Goal: Task Accomplishment & Management: Use online tool/utility

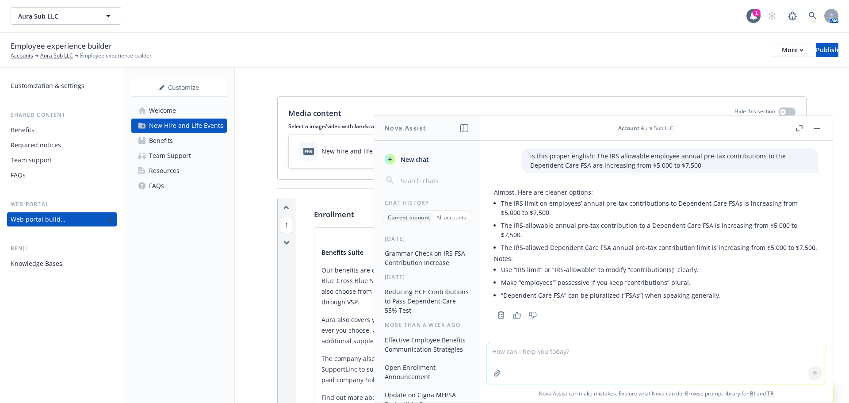
scroll to position [2719, 0]
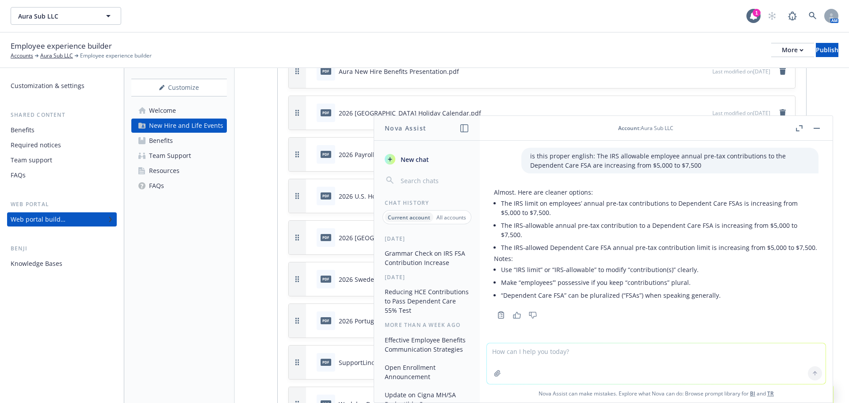
click at [520, 241] on li "The IRS-allowed Dependent Care FSA annual pre-tax contribution limit is increas…" at bounding box center [660, 247] width 318 height 13
click at [593, 357] on textarea at bounding box center [656, 363] width 339 height 41
click at [532, 356] on textarea at bounding box center [656, 363] width 339 height 41
type textarea "are you supposed to capitalize words if they are not defined elsewhere in a doc…"
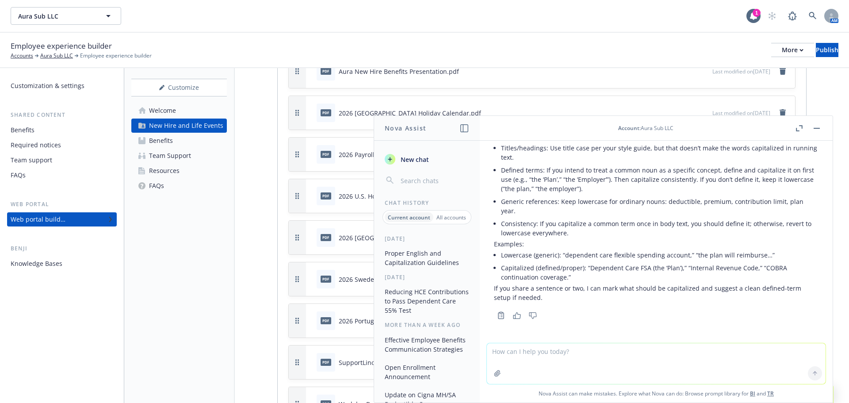
scroll to position [302, 0]
click at [42, 219] on div "Web portal builder" at bounding box center [38, 219] width 55 height 14
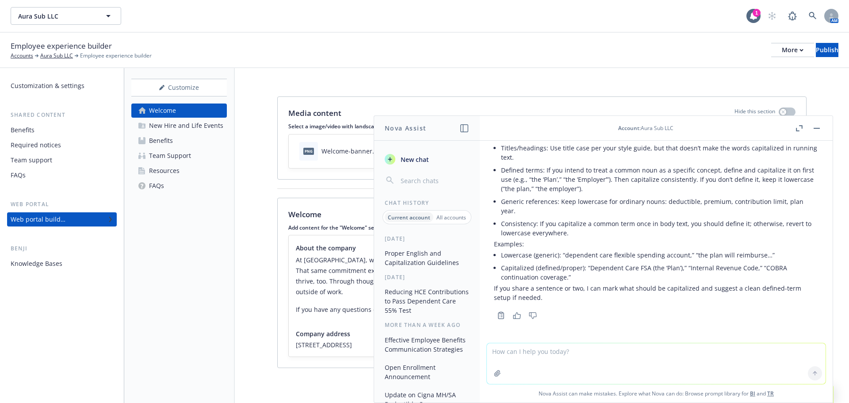
click at [819, 129] on button "button" at bounding box center [817, 128] width 11 height 11
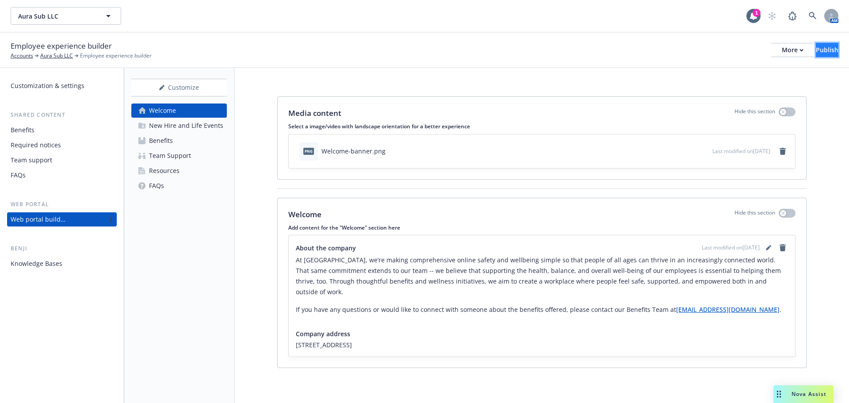
click at [829, 46] on button "Publish" at bounding box center [827, 50] width 23 height 14
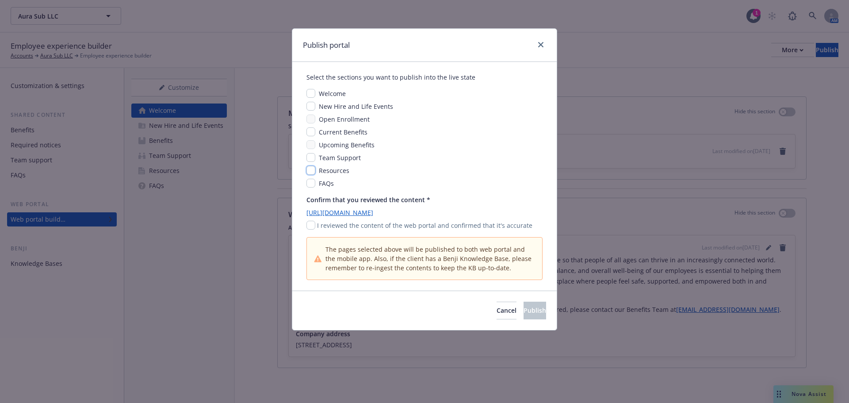
click at [313, 171] on input "checkbox" at bounding box center [311, 170] width 9 height 9
checkbox input "true"
click at [310, 228] on input "checkbox" at bounding box center [311, 225] width 9 height 9
checkbox input "true"
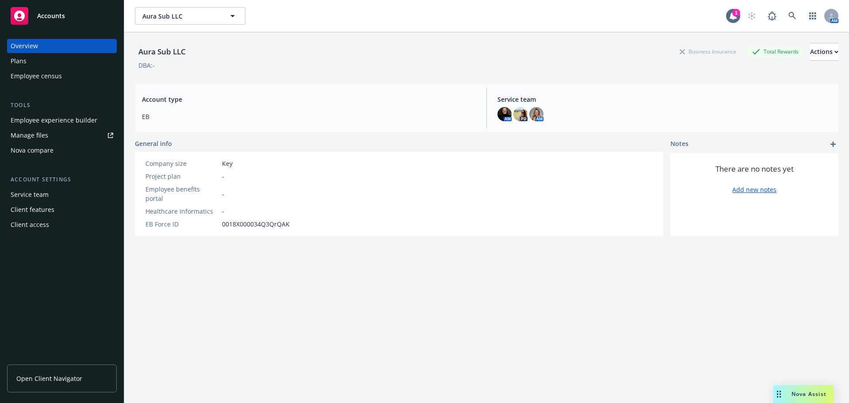
click at [86, 124] on div "Employee experience builder" at bounding box center [54, 120] width 87 height 14
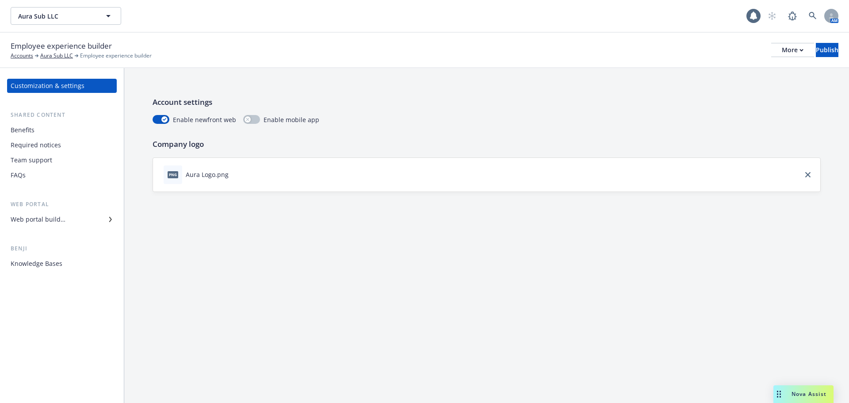
click at [59, 261] on div "Knowledge Bases" at bounding box center [37, 264] width 52 height 14
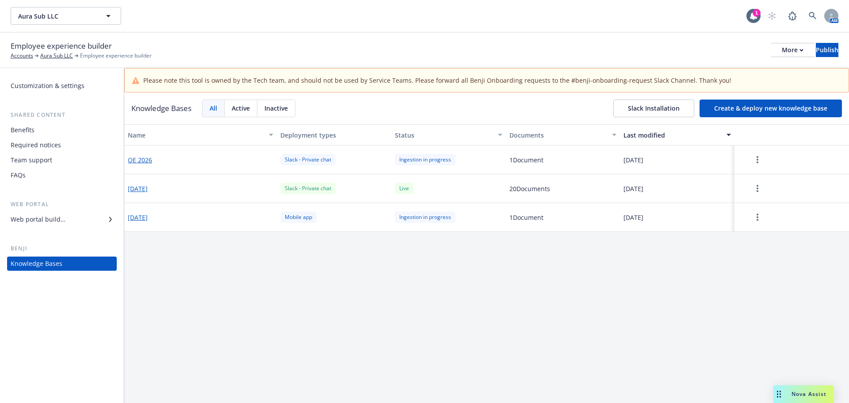
click at [724, 109] on button "Create & deploy new knowledge base" at bounding box center [771, 109] width 142 height 18
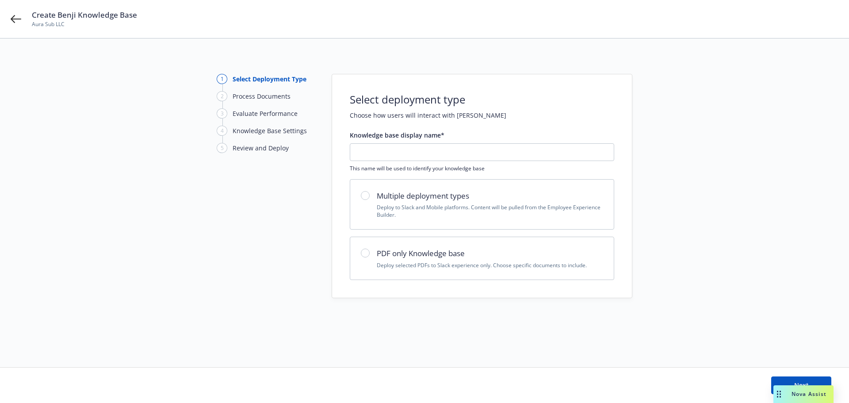
click at [455, 255] on h2 "PDF only Knowledge base" at bounding box center [490, 254] width 226 height 12
radio input "true"
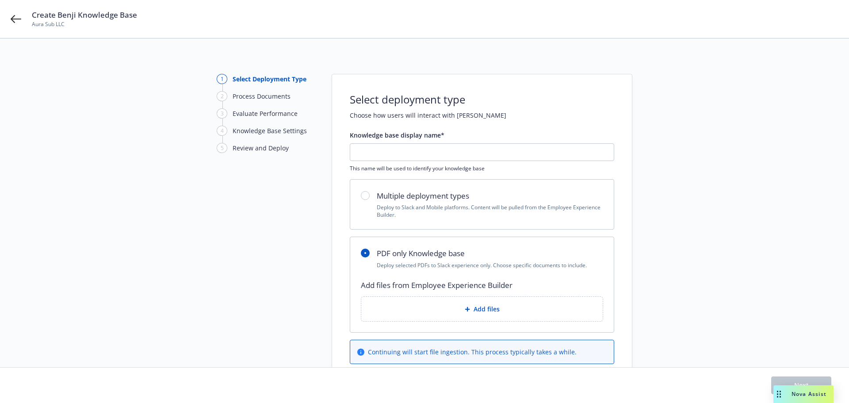
click at [456, 312] on div "Add files" at bounding box center [481, 309] width 227 height 10
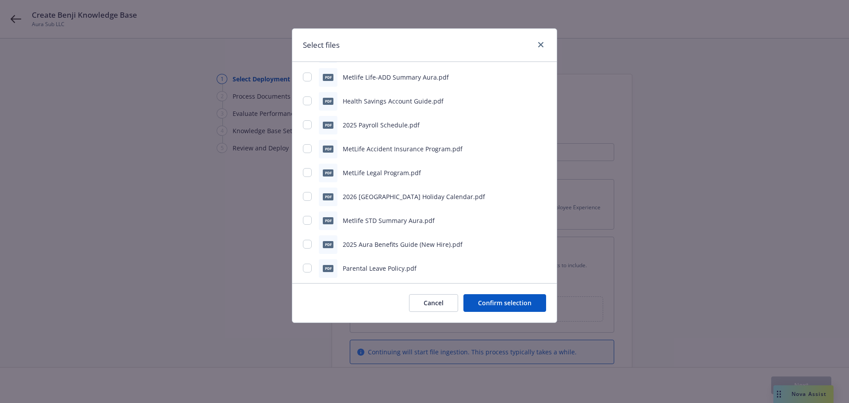
scroll to position [16, 0]
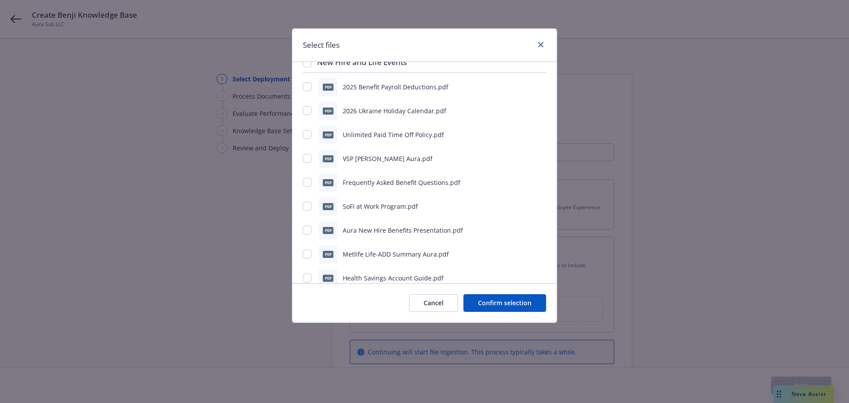
click at [435, 302] on button "Cancel" at bounding box center [433, 303] width 49 height 18
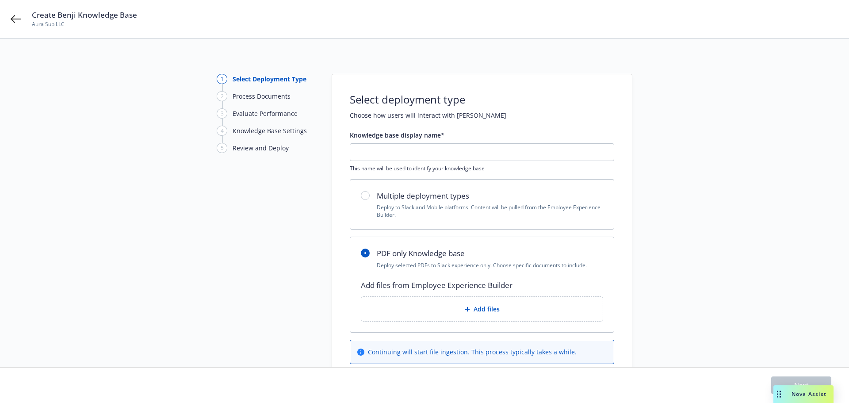
click at [223, 221] on div "1 Select Deployment Type 2 Process Documents 3 Evaluate Performance 4 Knowledge…" at bounding box center [265, 228] width 97 height 308
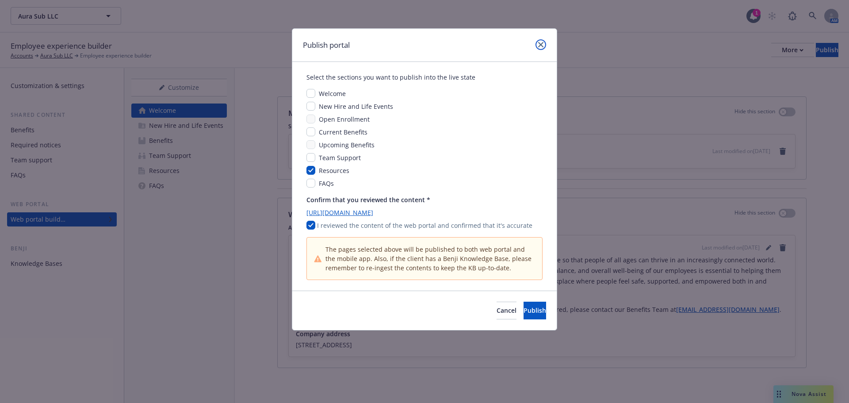
drag, startPoint x: 541, startPoint y: 43, endPoint x: 535, endPoint y: 45, distance: 6.0
click at [541, 43] on icon "close" at bounding box center [540, 44] width 5 height 5
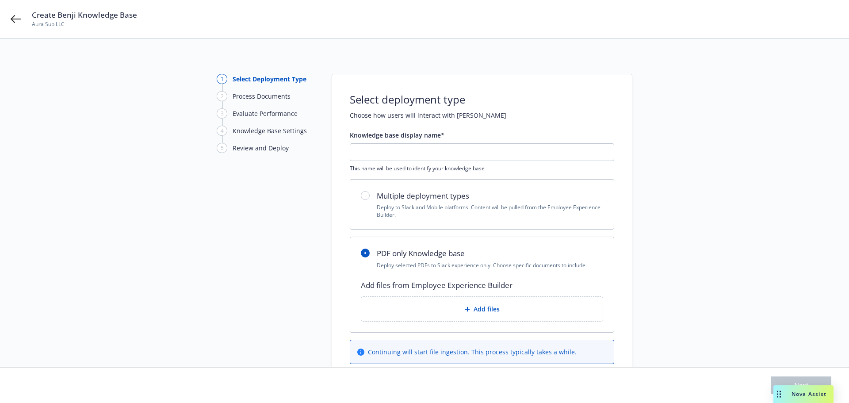
click at [788, 396] on div "Nova Assist" at bounding box center [809, 394] width 49 height 8
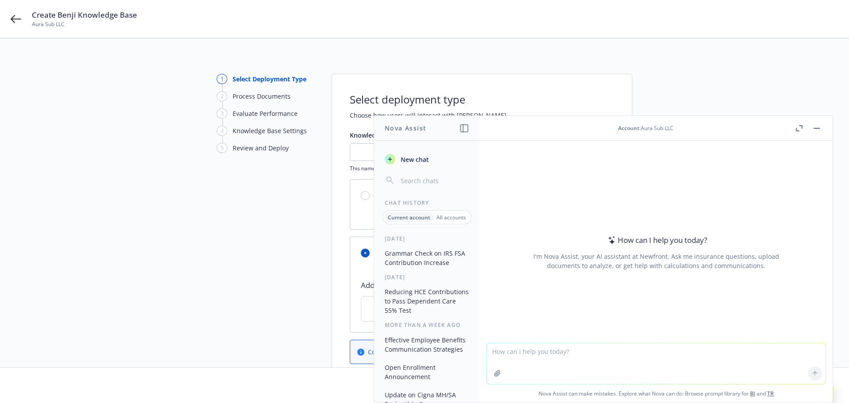
click at [513, 352] on textarea at bounding box center [656, 363] width 339 height 41
click at [704, 356] on textarea "use this file to answer the following questions: are benefits carried" at bounding box center [656, 363] width 339 height 42
click at [688, 349] on textarea "use this file to answer the following questions: are benefits carried" at bounding box center [656, 363] width 339 height 42
click at [521, 351] on textarea "use this file to answer the following questions: are benefits carried" at bounding box center [656, 363] width 339 height 42
drag, startPoint x: 686, startPoint y: 351, endPoint x: 624, endPoint y: 353, distance: 61.5
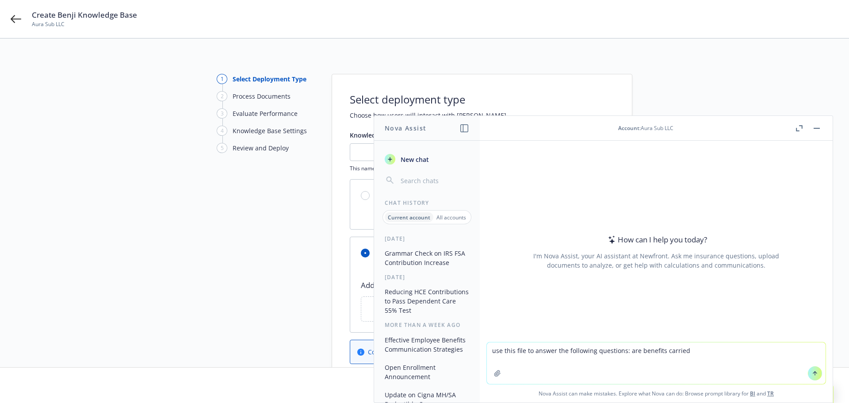
click at [624, 353] on textarea "use this file to answer the following questions: are benefits carried" at bounding box center [656, 363] width 339 height 42
paste textarea "re benefits carried to the end of the month after termination/COBRA event or do…"
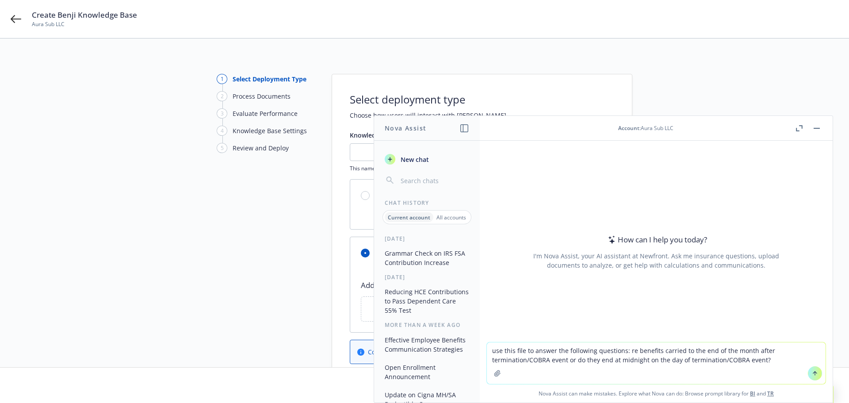
click at [763, 362] on textarea "use this file to answer the following questions: re benefits carried to the end…" at bounding box center [656, 363] width 339 height 42
paste textarea "When a dependent becomes ineligible, does coverage end immediately on their eve…"
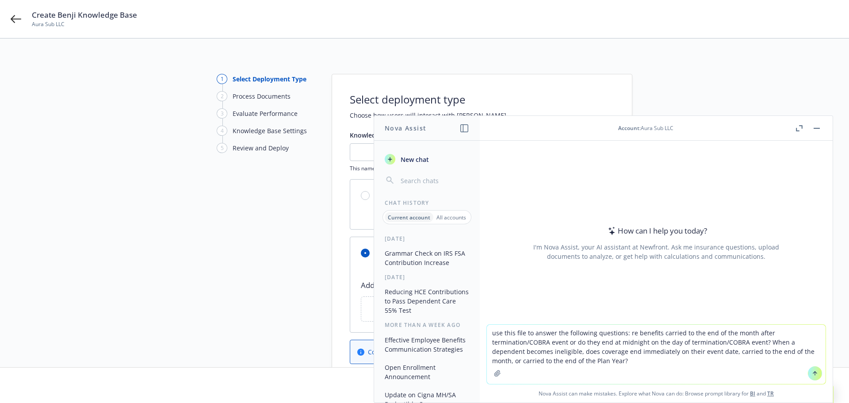
click at [630, 363] on textarea "use this file to answer the following questions: re benefits carried to the end…" at bounding box center [656, 354] width 339 height 59
paste textarea "When the participant enrolls under COBRA, will the carrier issue new ID cards?"
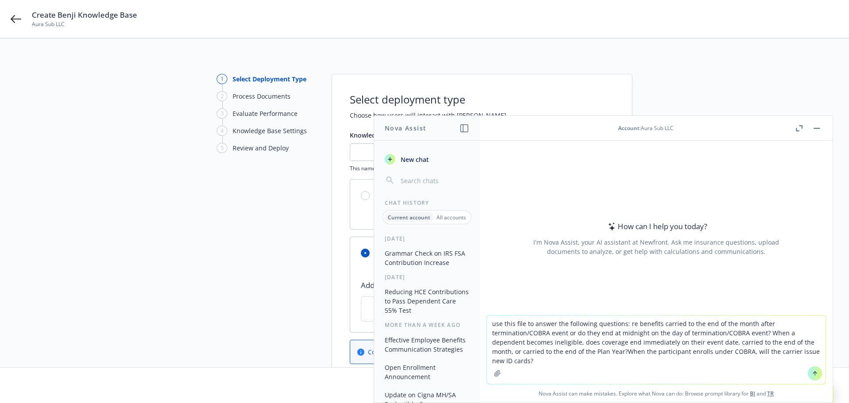
click at [623, 352] on textarea "use this file to answer the following questions: re benefits carried to the end…" at bounding box center [656, 349] width 339 height 69
type textarea "use this file to answer the following questions: re benefits carried to the end…"
click at [494, 374] on icon "button" at bounding box center [497, 373] width 7 height 7
click at [495, 376] on icon "button" at bounding box center [498, 373] width 6 height 6
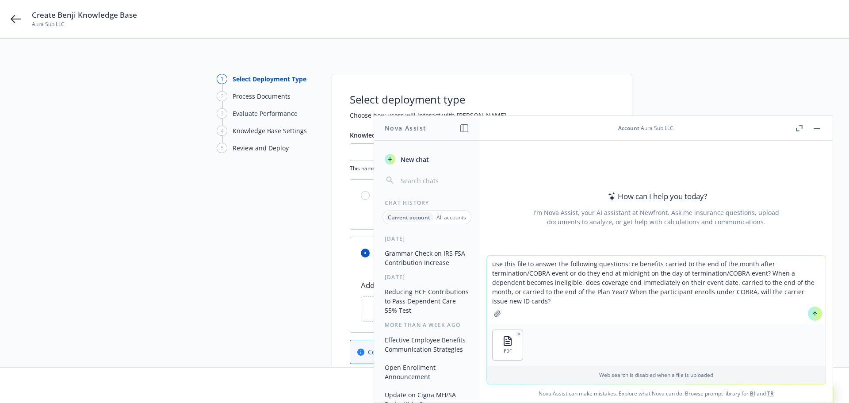
click at [813, 316] on icon at bounding box center [815, 314] width 6 height 6
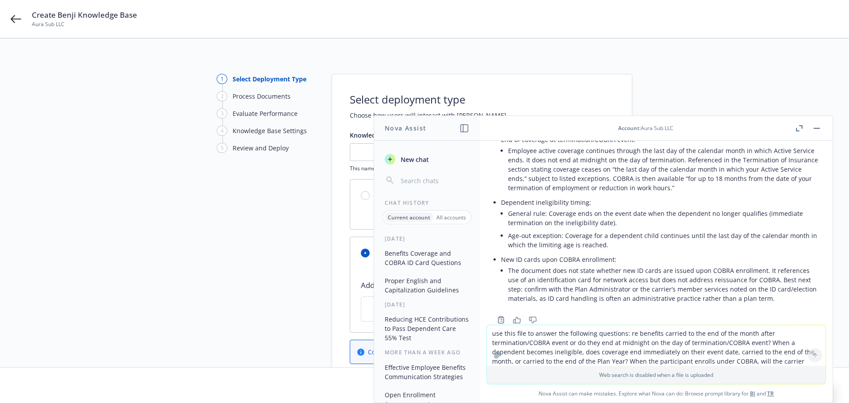
scroll to position [133, 0]
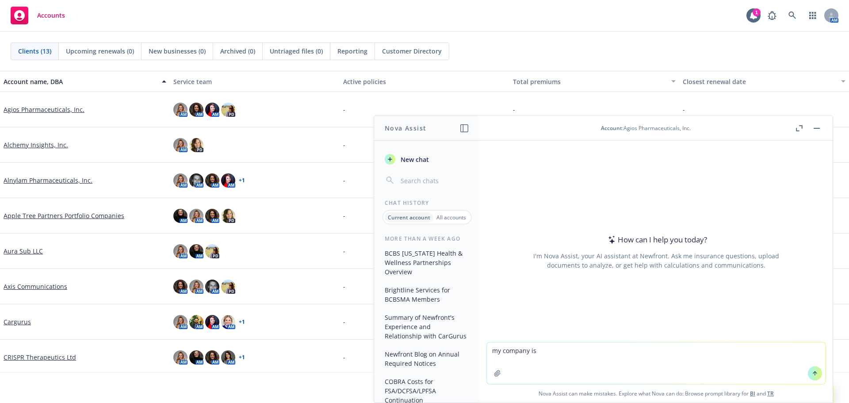
click at [26, 252] on link "Aura Sub LLC" at bounding box center [23, 250] width 39 height 9
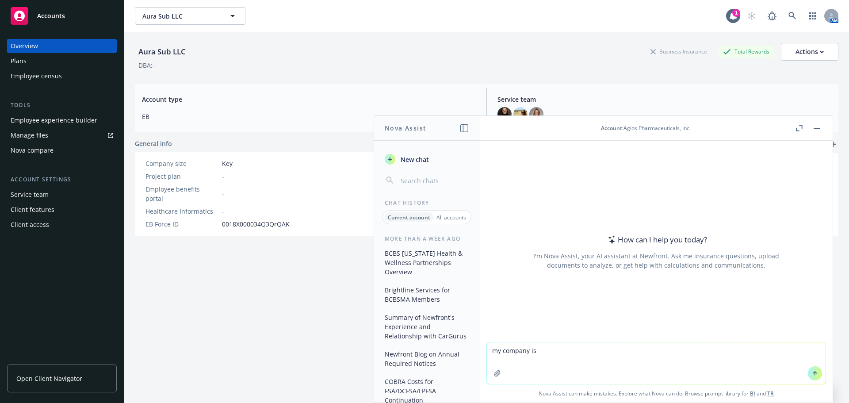
click at [816, 129] on button "button" at bounding box center [817, 128] width 11 height 11
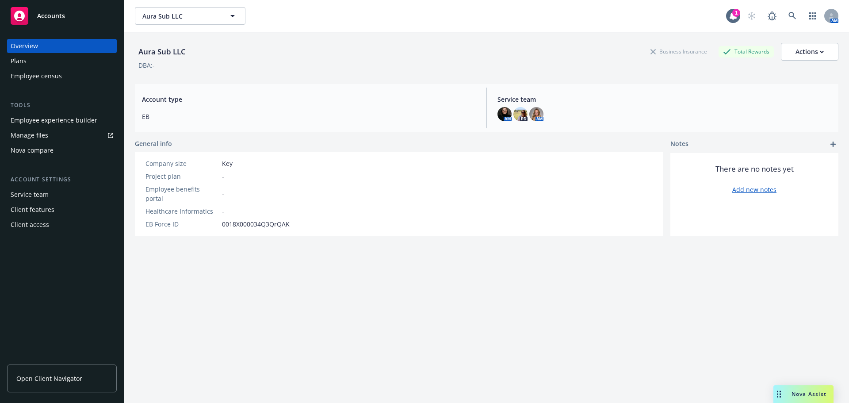
click at [37, 119] on div "Employee experience builder" at bounding box center [54, 120] width 87 height 14
click at [54, 118] on div "Employee experience builder" at bounding box center [54, 120] width 87 height 14
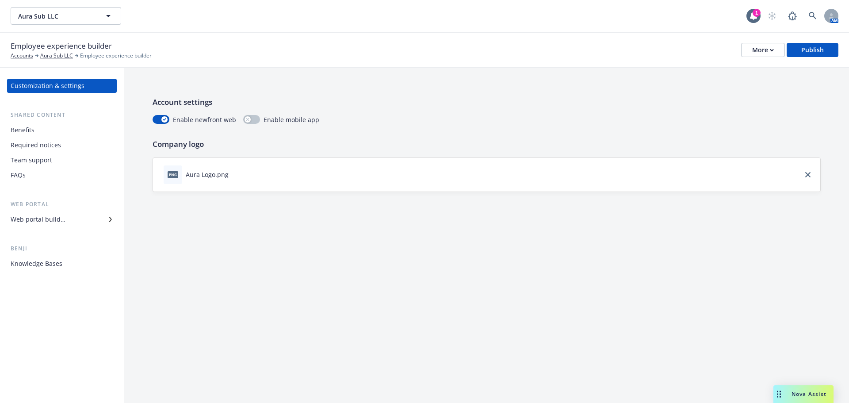
click at [65, 217] on div "Web portal builder" at bounding box center [62, 219] width 103 height 14
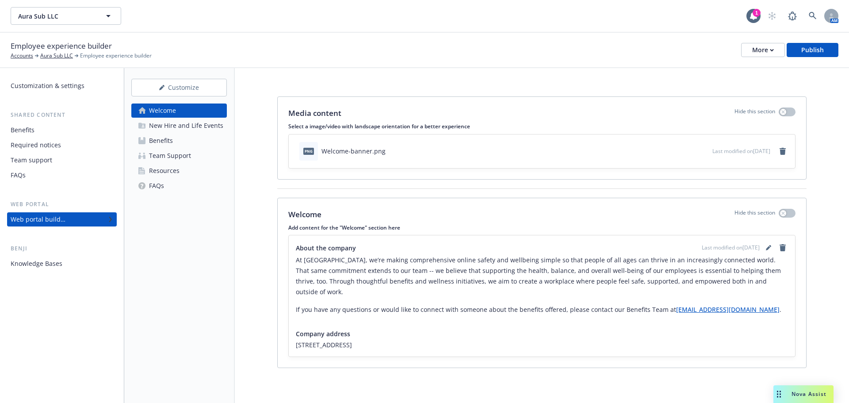
click at [191, 124] on div "New Hire and Life Events" at bounding box center [186, 126] width 74 height 14
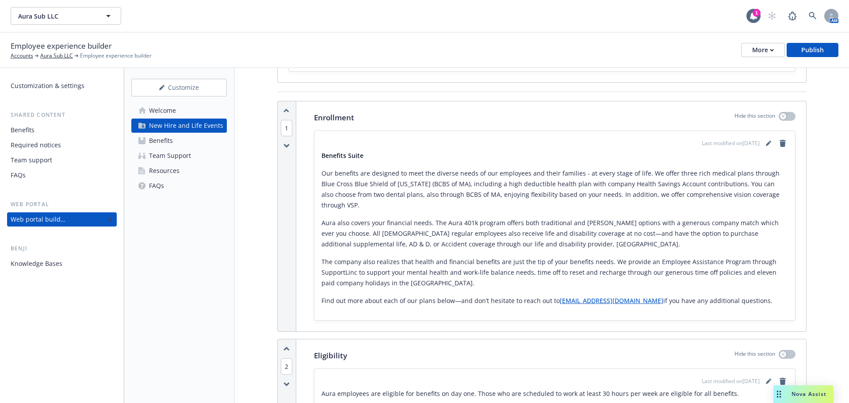
scroll to position [177, 0]
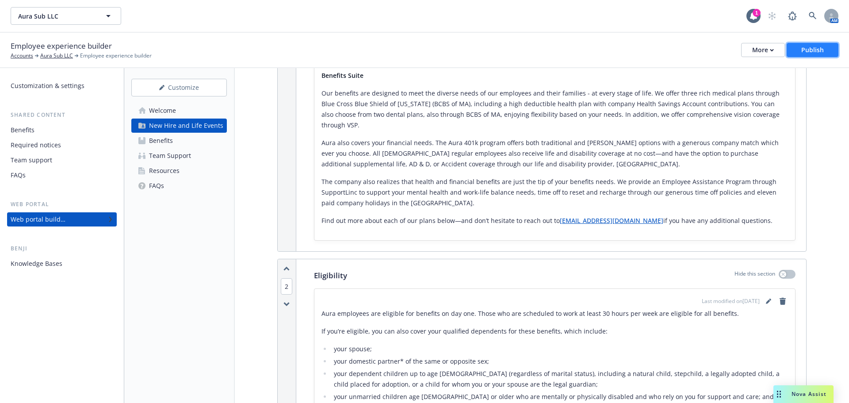
click at [815, 57] on button "Publish" at bounding box center [813, 50] width 52 height 14
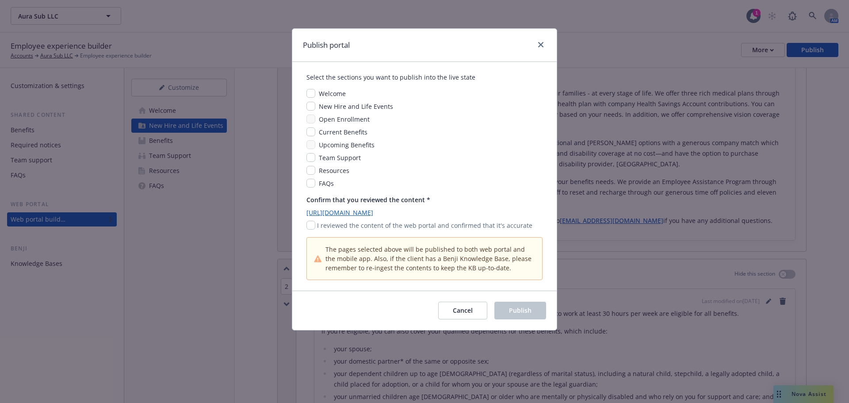
click at [334, 168] on span "Resources" at bounding box center [334, 170] width 31 height 8
click at [311, 173] on input "checkbox" at bounding box center [311, 170] width 9 height 9
checkbox input "true"
click at [309, 225] on input "checkbox" at bounding box center [311, 225] width 9 height 9
checkbox input "true"
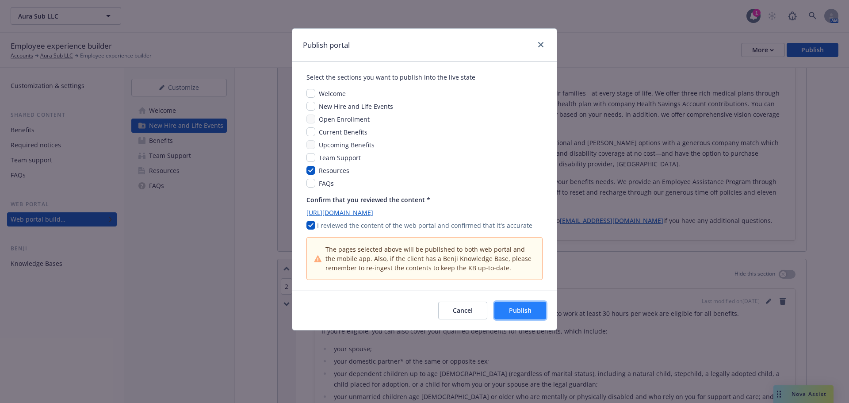
click at [510, 307] on span "Publish" at bounding box center [520, 310] width 23 height 8
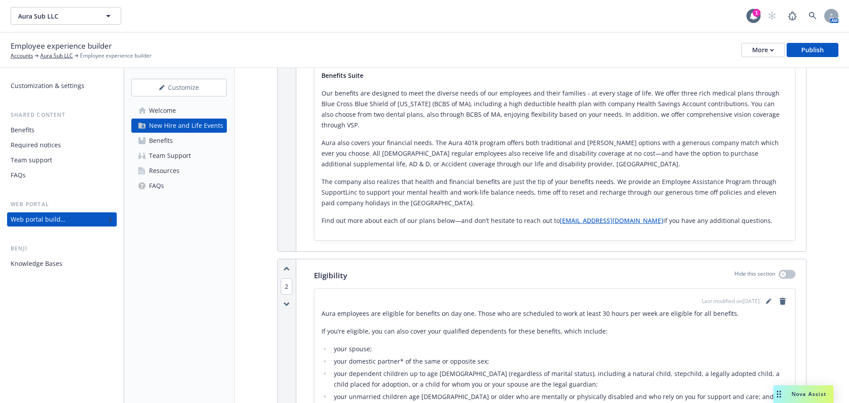
click at [68, 262] on div "Knowledge Bases" at bounding box center [62, 264] width 103 height 14
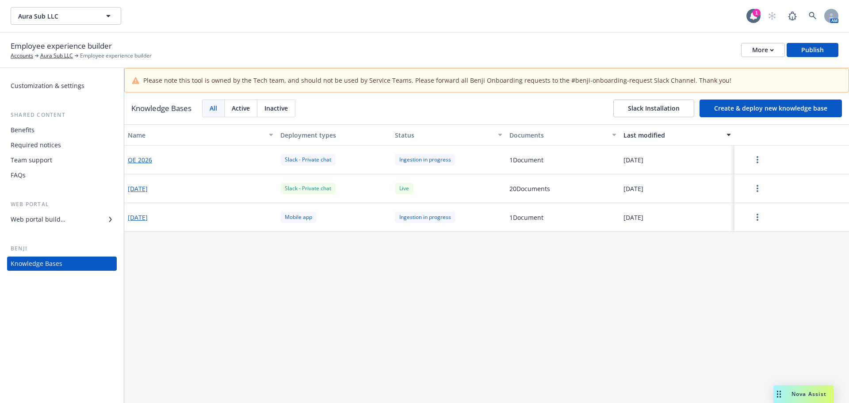
click at [750, 114] on button "Create & deploy new knowledge base" at bounding box center [771, 109] width 142 height 18
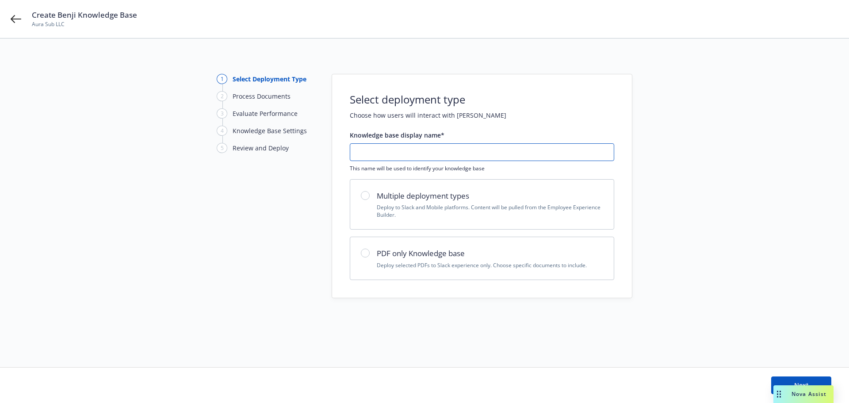
click at [408, 154] on input "text" at bounding box center [482, 152] width 264 height 17
type input "2026 Open Enrollment"
click at [427, 267] on p "Deploy selected PDFs to Slack experience only. Choose specific documents to inc…" at bounding box center [490, 265] width 226 height 8
radio input "true"
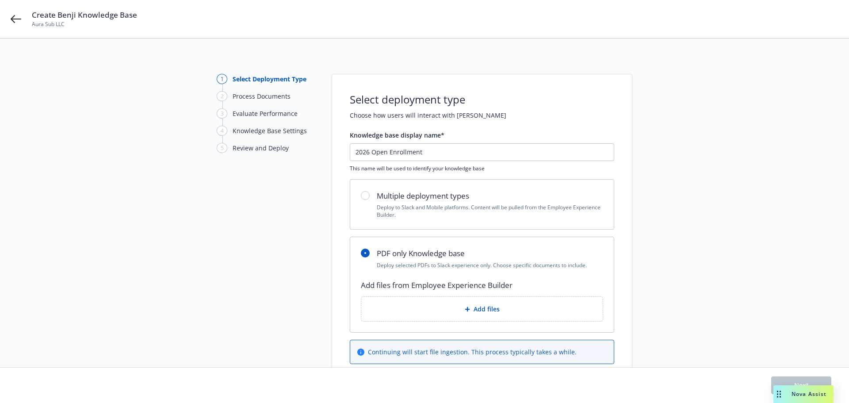
click at [442, 307] on div "Add files" at bounding box center [481, 309] width 227 height 10
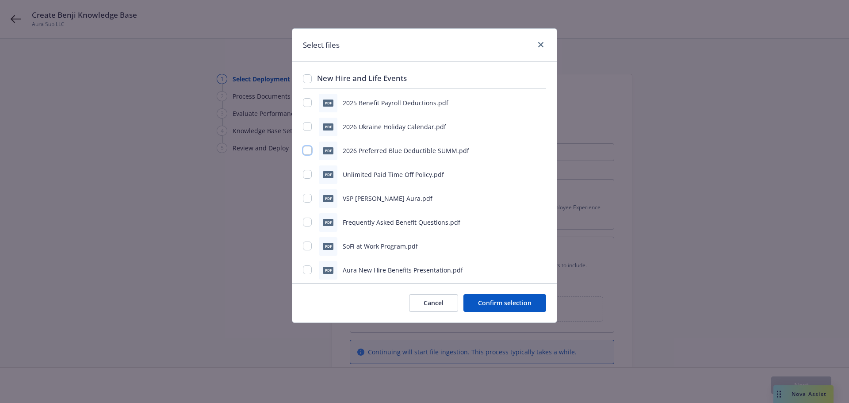
click at [307, 151] on input "checkbox" at bounding box center [307, 150] width 9 height 9
checkbox input "true"
click at [307, 174] on input "checkbox" at bounding box center [307, 174] width 9 height 9
checkbox input "true"
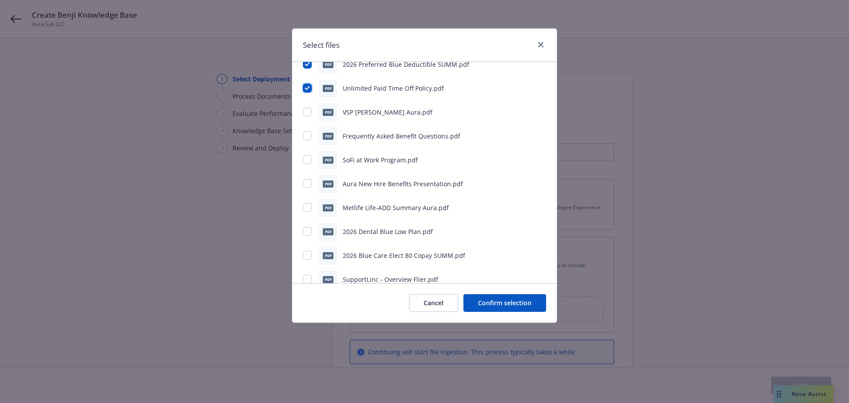
scroll to position [88, 0]
click at [306, 134] on input "checkbox" at bounding box center [307, 133] width 9 height 9
checkbox input "true"
click at [307, 158] on input "checkbox" at bounding box center [307, 157] width 9 height 9
checkbox input "true"
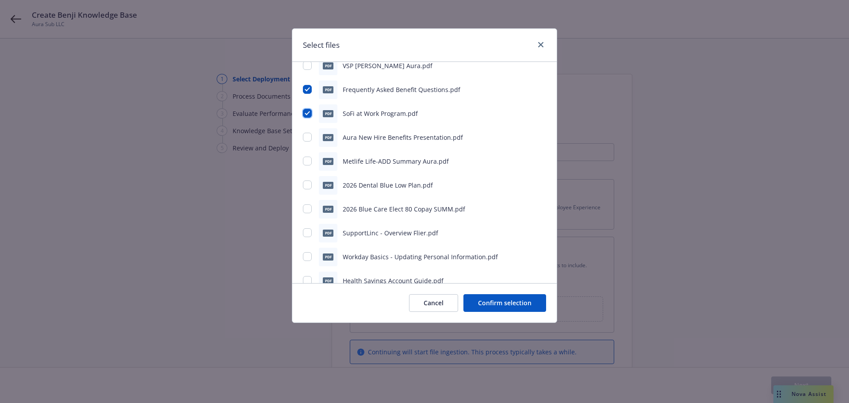
scroll to position [177, 0]
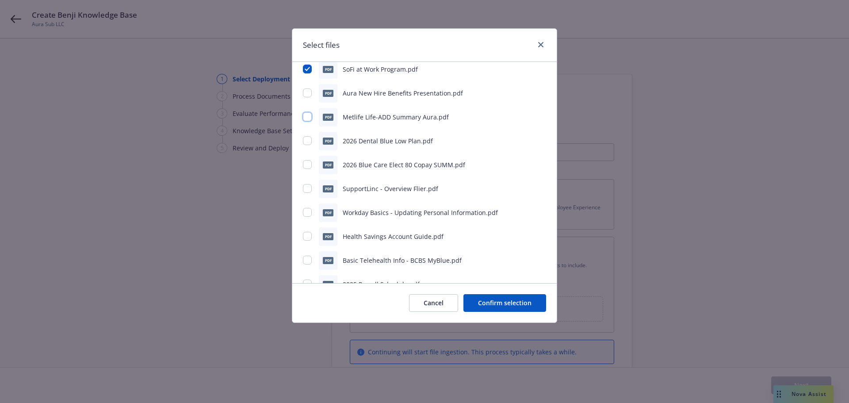
click at [307, 119] on input "checkbox" at bounding box center [307, 116] width 9 height 9
checkbox input "true"
click at [307, 139] on input "checkbox" at bounding box center [307, 140] width 9 height 9
checkbox input "true"
click at [306, 161] on input "checkbox" at bounding box center [307, 164] width 9 height 9
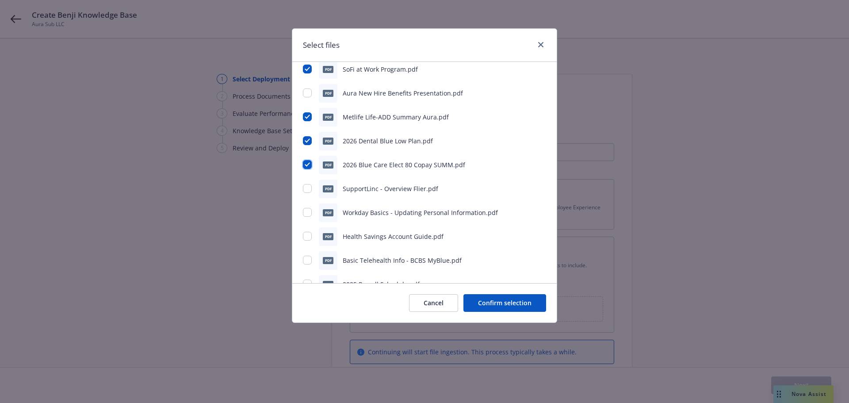
checkbox input "true"
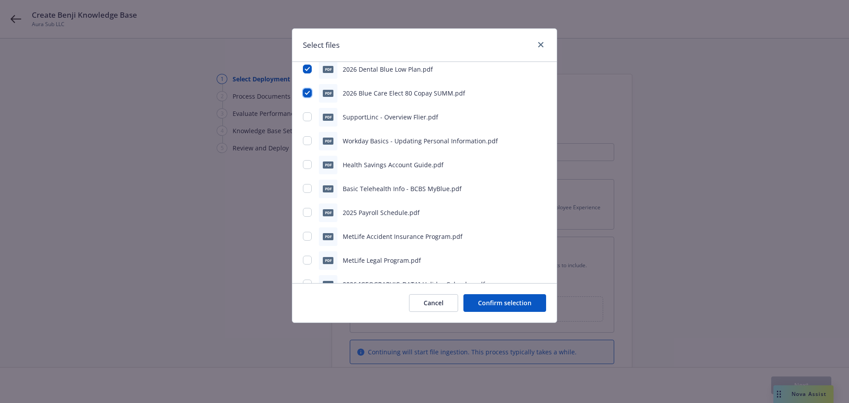
scroll to position [265, 0]
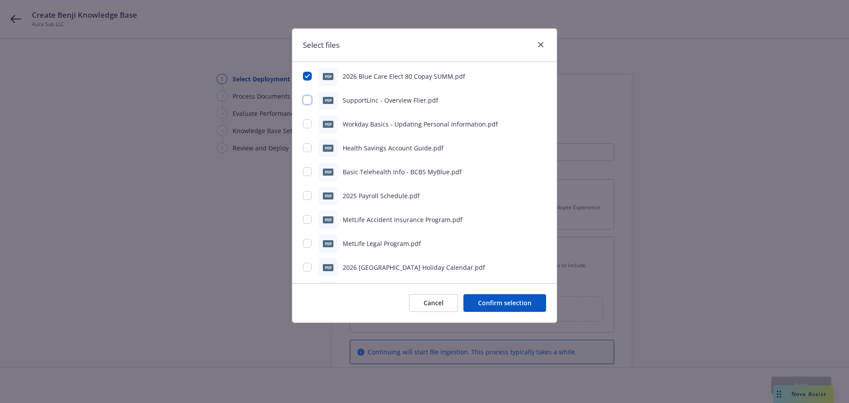
click at [307, 100] on input "checkbox" at bounding box center [307, 100] width 9 height 9
checkbox input "true"
click at [307, 122] on input "checkbox" at bounding box center [307, 123] width 9 height 9
checkbox input "true"
click at [307, 149] on input "checkbox" at bounding box center [307, 147] width 9 height 9
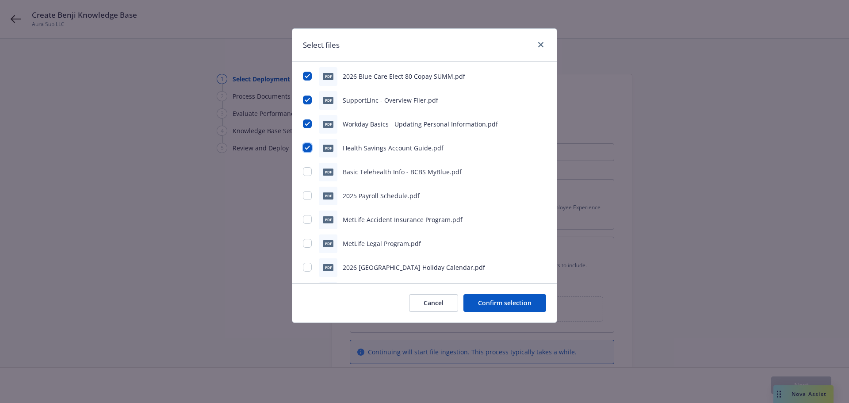
checkbox input "true"
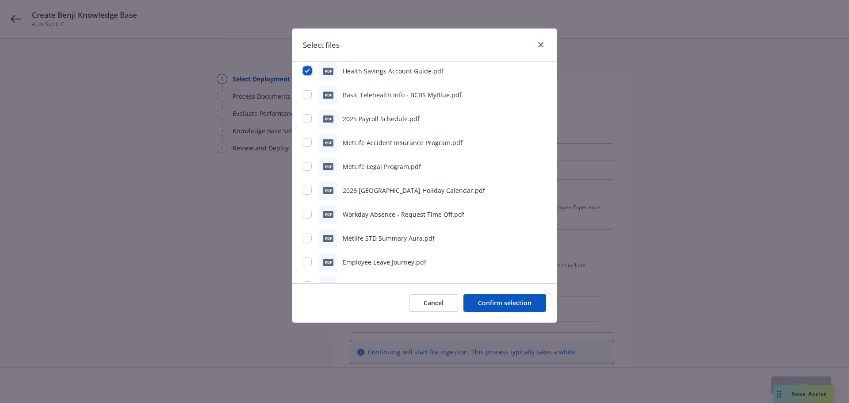
scroll to position [354, 0]
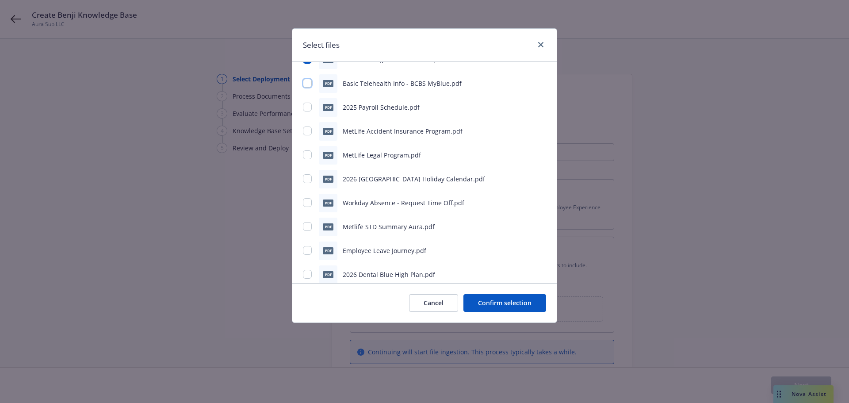
click at [307, 84] on input "checkbox" at bounding box center [307, 83] width 9 height 9
checkbox input "true"
click at [309, 131] on input "checkbox" at bounding box center [307, 131] width 9 height 9
checkbox input "true"
click at [308, 152] on input "checkbox" at bounding box center [307, 154] width 9 height 9
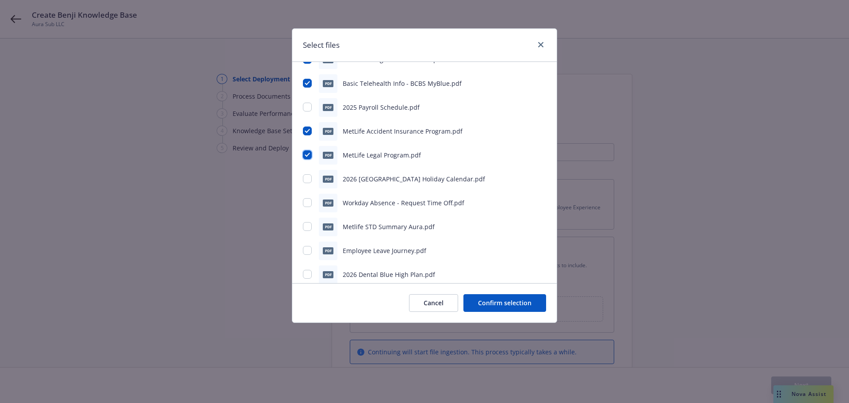
checkbox input "true"
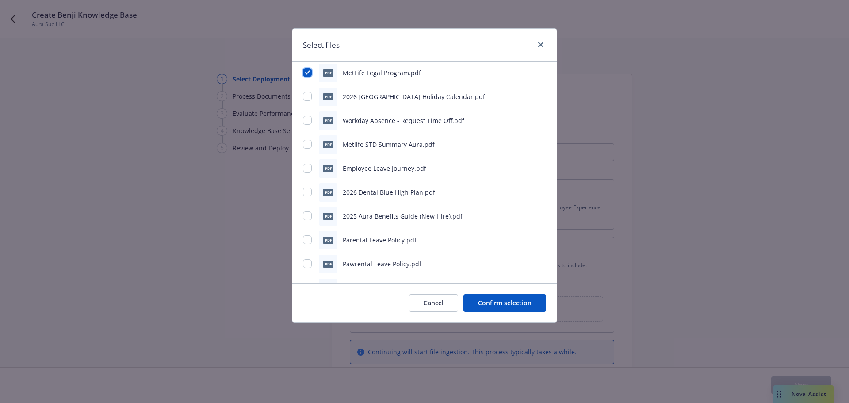
scroll to position [442, 0]
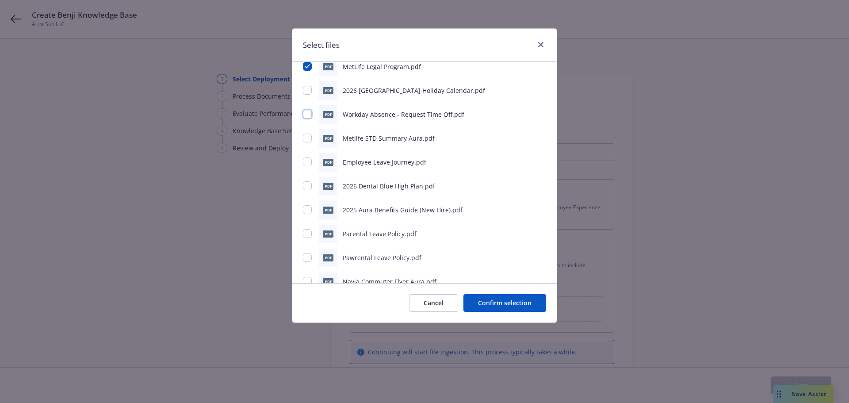
click at [308, 117] on input "checkbox" at bounding box center [307, 114] width 9 height 9
checkbox input "true"
click at [308, 136] on input "checkbox" at bounding box center [307, 138] width 9 height 9
checkbox input "true"
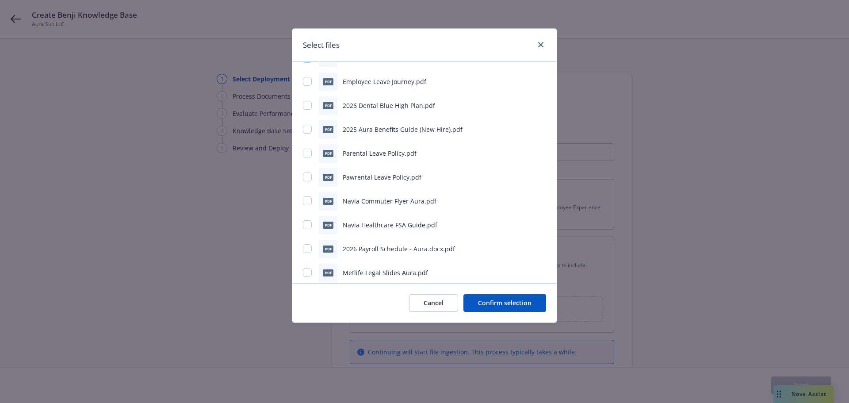
scroll to position [531, 0]
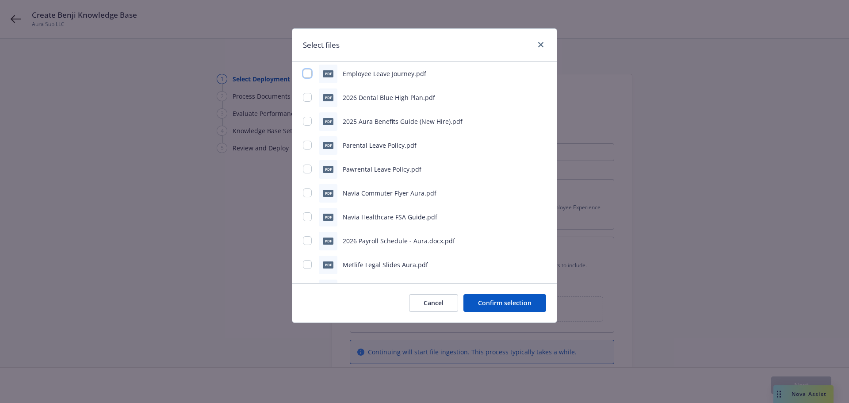
click at [307, 77] on input "checkbox" at bounding box center [307, 73] width 9 height 9
checkbox input "true"
click at [307, 97] on input "checkbox" at bounding box center [307, 97] width 9 height 9
checkbox input "true"
click at [305, 146] on input "checkbox" at bounding box center [307, 145] width 9 height 9
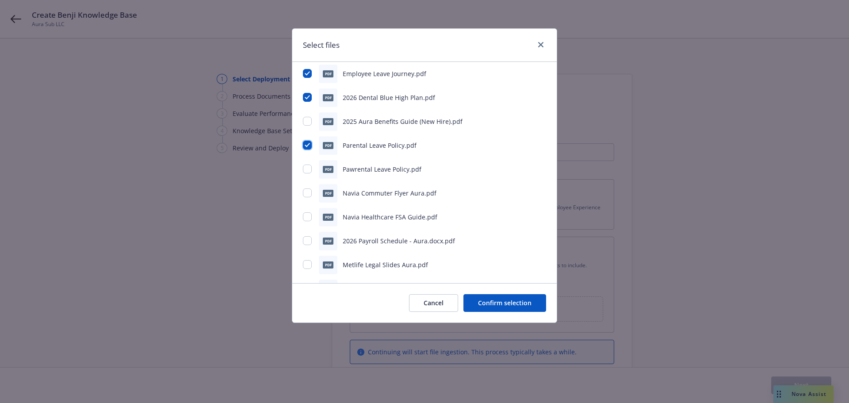
checkbox input "true"
click at [306, 168] on input "checkbox" at bounding box center [307, 169] width 9 height 9
checkbox input "true"
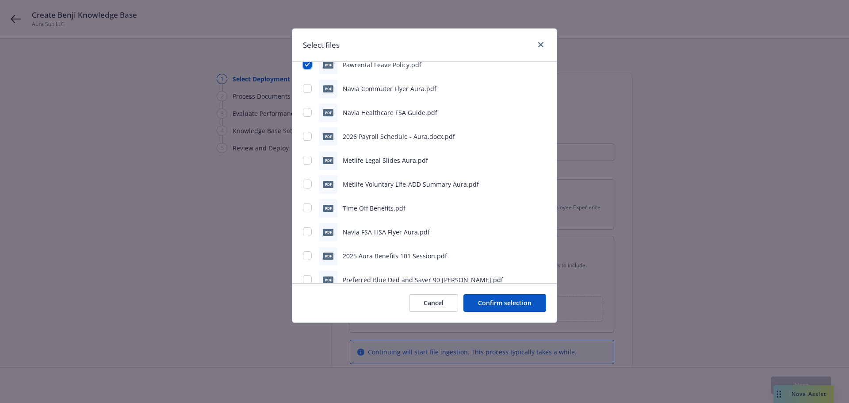
scroll to position [619, 0]
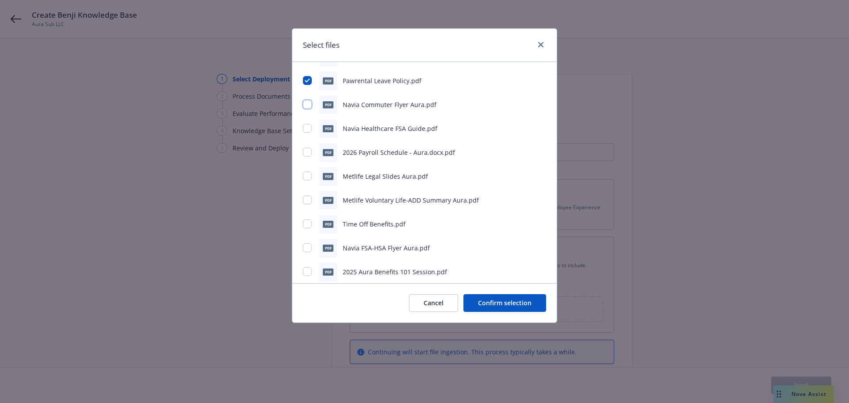
click at [309, 107] on input "checkbox" at bounding box center [307, 104] width 9 height 9
checkbox input "true"
click at [306, 127] on input "checkbox" at bounding box center [307, 128] width 9 height 9
checkbox input "true"
click at [305, 152] on input "checkbox" at bounding box center [307, 152] width 9 height 9
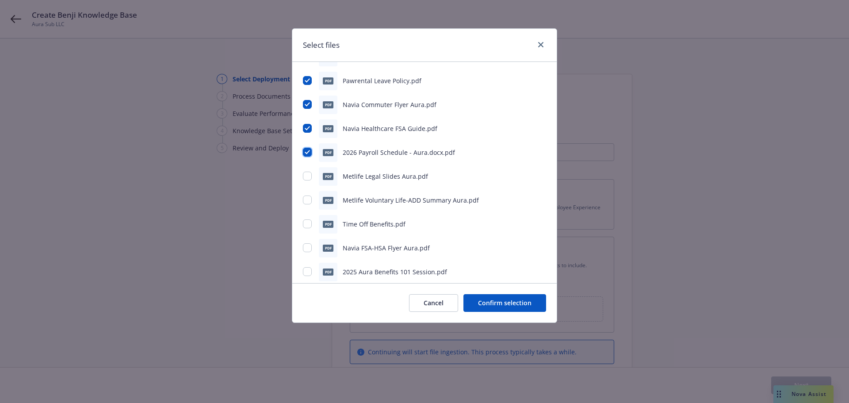
checkbox input "true"
click at [308, 176] on input "checkbox" at bounding box center [307, 176] width 9 height 9
checkbox input "true"
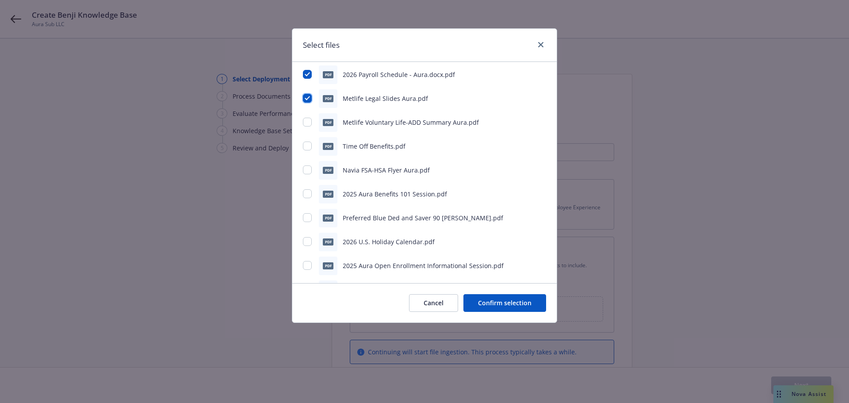
scroll to position [708, 0]
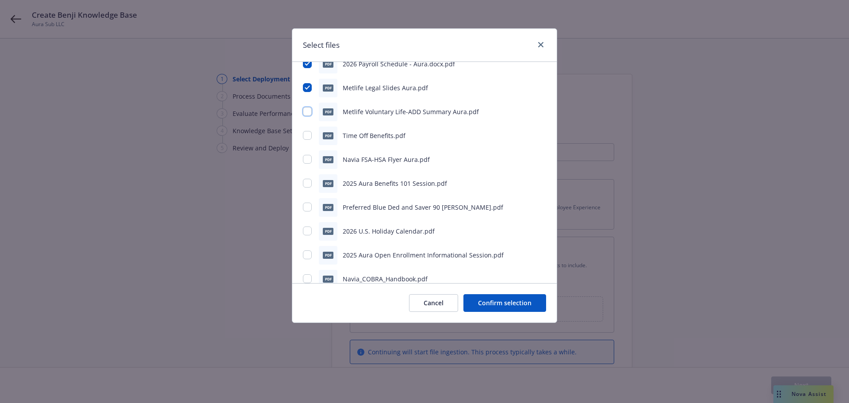
click at [307, 113] on input "checkbox" at bounding box center [307, 111] width 9 height 9
checkbox input "true"
click at [307, 138] on input "checkbox" at bounding box center [307, 135] width 9 height 9
checkbox input "true"
click at [307, 161] on input "checkbox" at bounding box center [307, 159] width 9 height 9
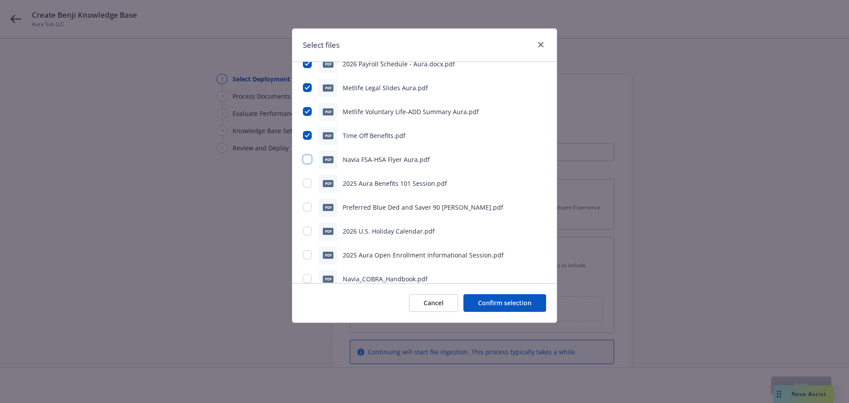
checkbox input "true"
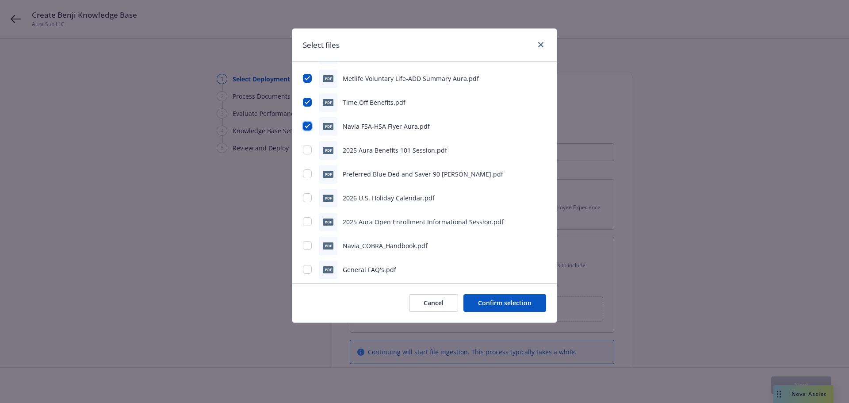
scroll to position [796, 0]
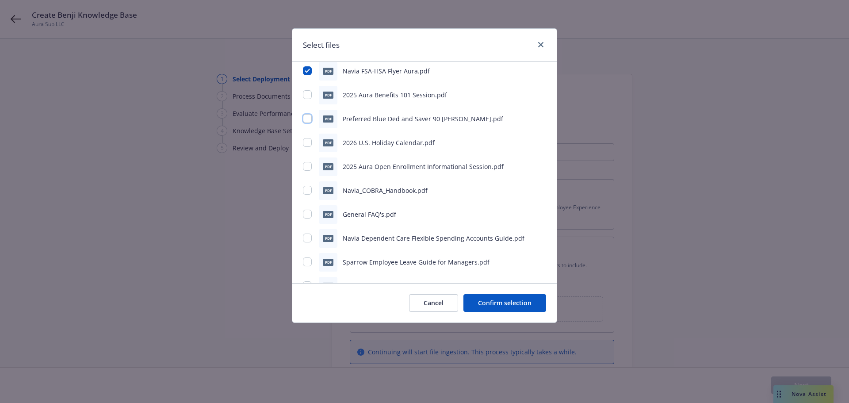
click at [310, 120] on input "checkbox" at bounding box center [307, 118] width 9 height 9
checkbox input "true"
click at [310, 144] on input "checkbox" at bounding box center [307, 142] width 9 height 9
checkbox input "true"
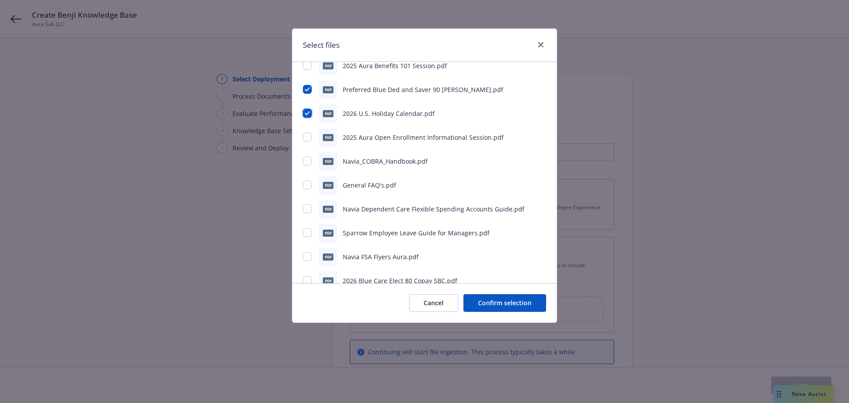
scroll to position [840, 0]
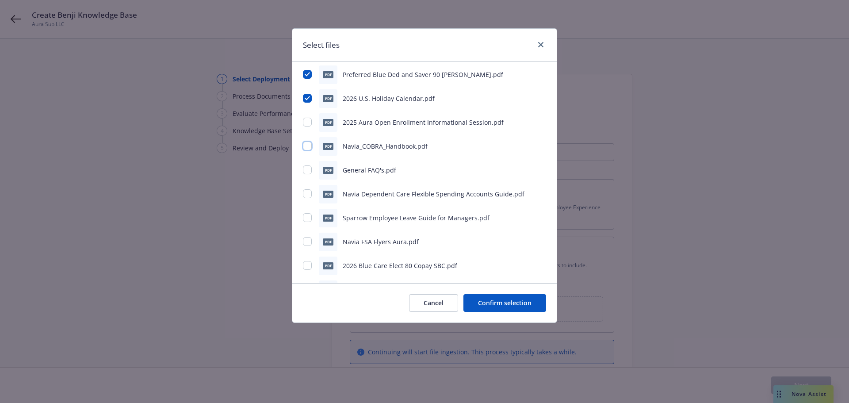
click at [311, 144] on input "checkbox" at bounding box center [307, 146] width 9 height 9
checkbox input "true"
click at [307, 168] on input "checkbox" at bounding box center [307, 169] width 9 height 9
checkbox input "true"
click at [305, 195] on input "checkbox" at bounding box center [307, 193] width 9 height 9
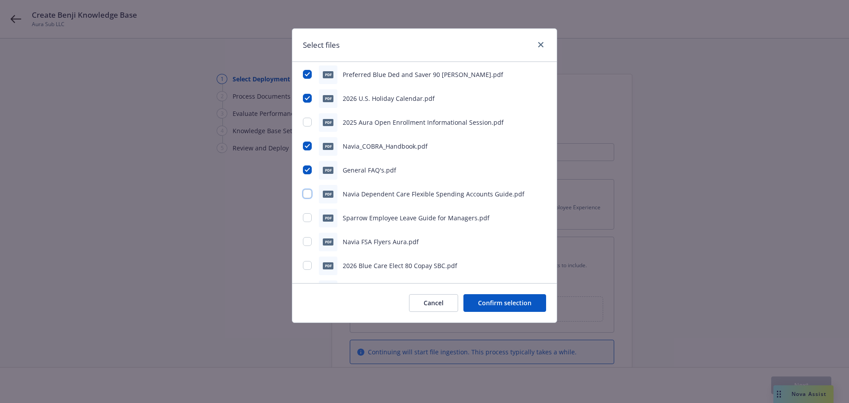
checkbox input "true"
click at [307, 219] on input "checkbox" at bounding box center [307, 217] width 9 height 9
checkbox input "true"
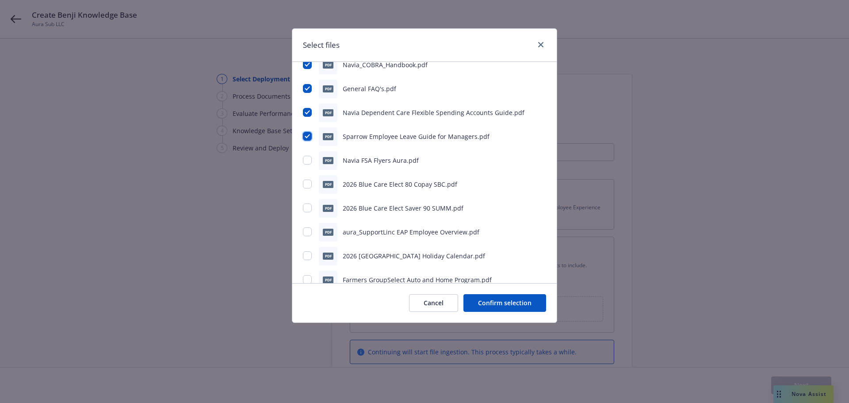
scroll to position [929, 0]
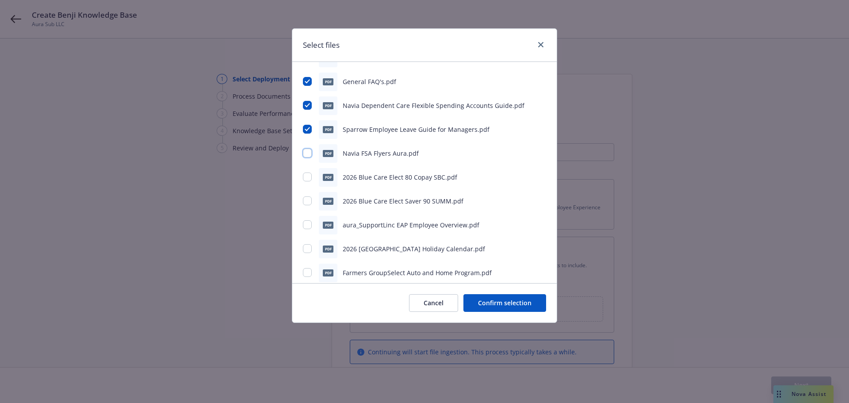
click at [308, 155] on input "checkbox" at bounding box center [307, 153] width 9 height 9
checkbox input "true"
click at [308, 176] on input "checkbox" at bounding box center [307, 177] width 9 height 9
checkbox input "true"
click at [307, 201] on input "checkbox" at bounding box center [307, 200] width 9 height 9
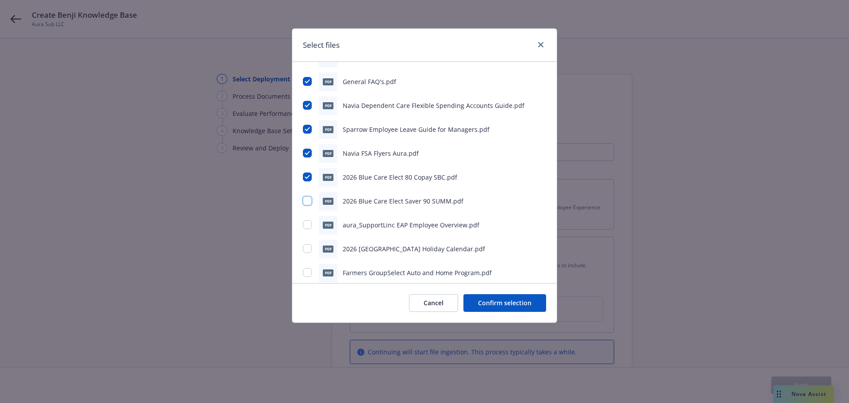
checkbox input "true"
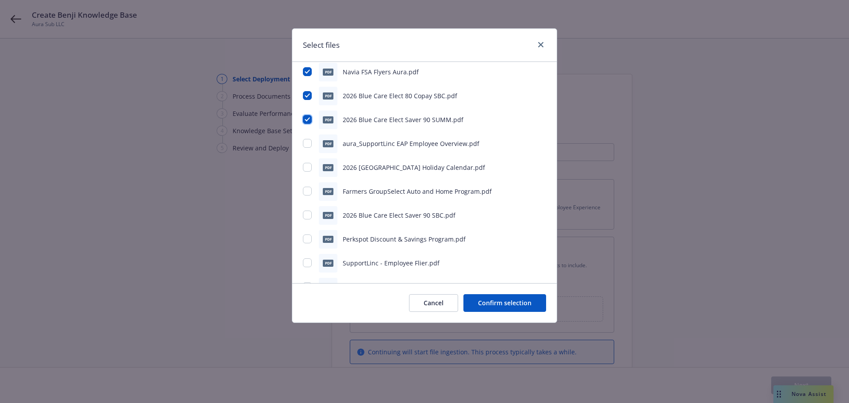
scroll to position [1017, 0]
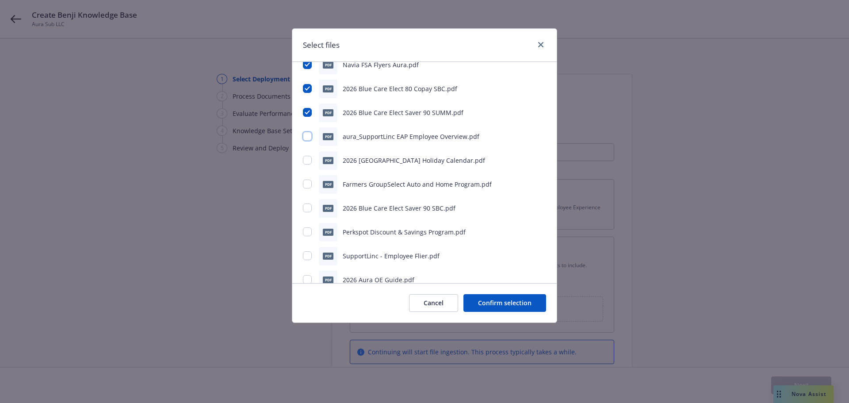
click at [308, 136] on input "checkbox" at bounding box center [307, 136] width 9 height 9
checkbox input "true"
click at [306, 183] on input "checkbox" at bounding box center [307, 184] width 9 height 9
checkbox input "true"
click at [306, 207] on input "checkbox" at bounding box center [307, 207] width 9 height 9
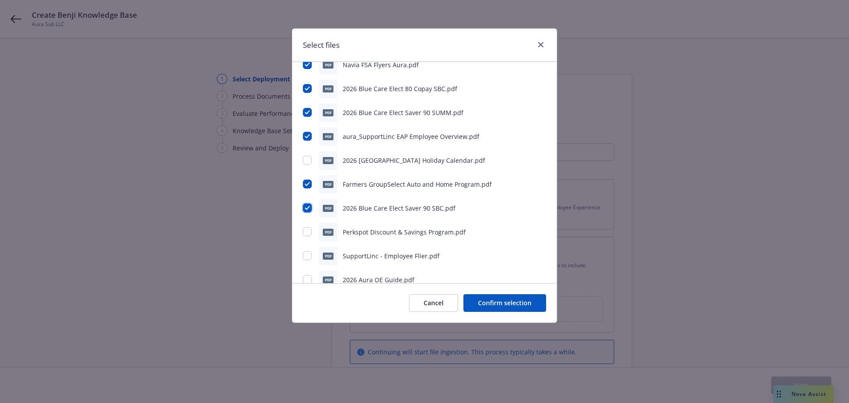
checkbox input "true"
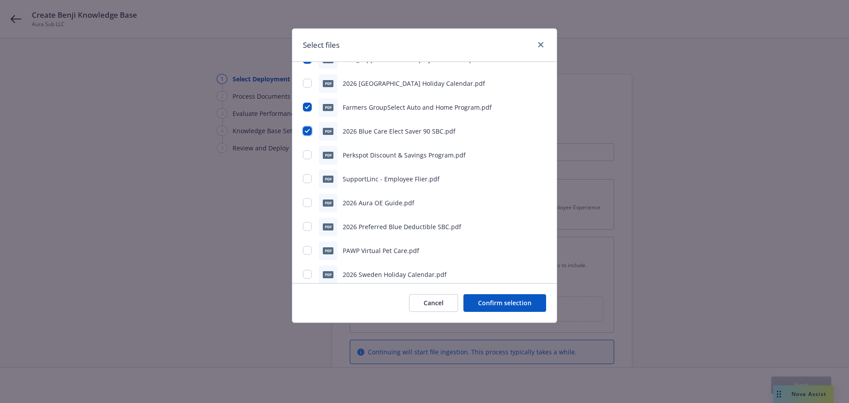
scroll to position [1106, 0]
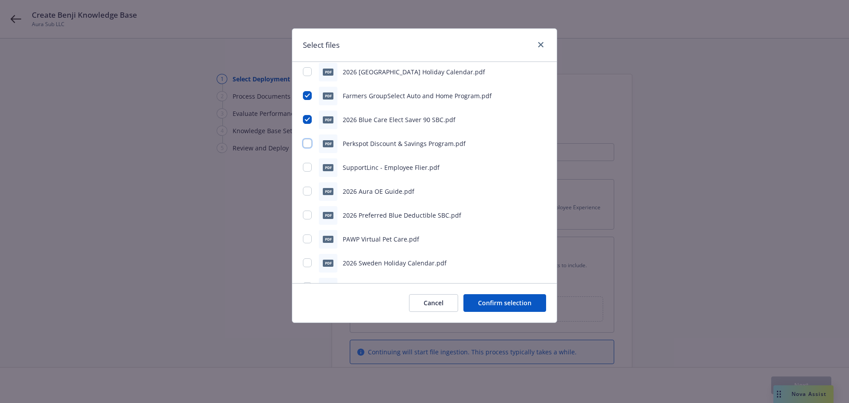
click at [310, 144] on input "checkbox" at bounding box center [307, 143] width 9 height 9
checkbox input "true"
click at [307, 166] on input "checkbox" at bounding box center [307, 167] width 9 height 9
checkbox input "true"
click at [306, 192] on input "checkbox" at bounding box center [307, 191] width 9 height 9
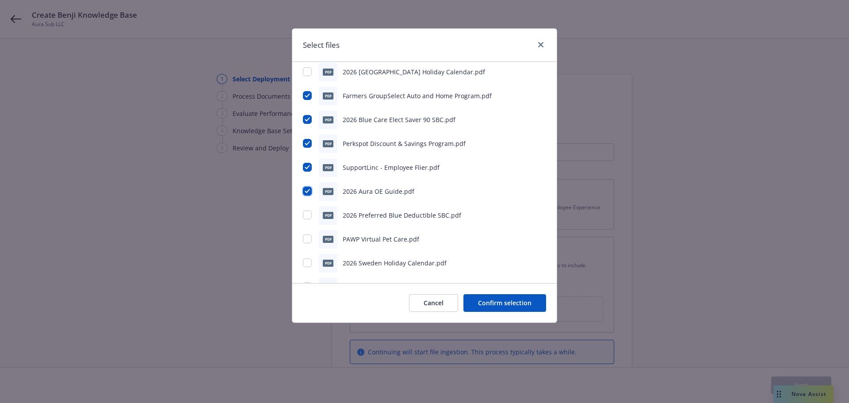
checkbox input "true"
click at [307, 187] on input "checkbox" at bounding box center [307, 191] width 9 height 9
checkbox input "true"
click at [305, 235] on input "checkbox" at bounding box center [307, 239] width 9 height 9
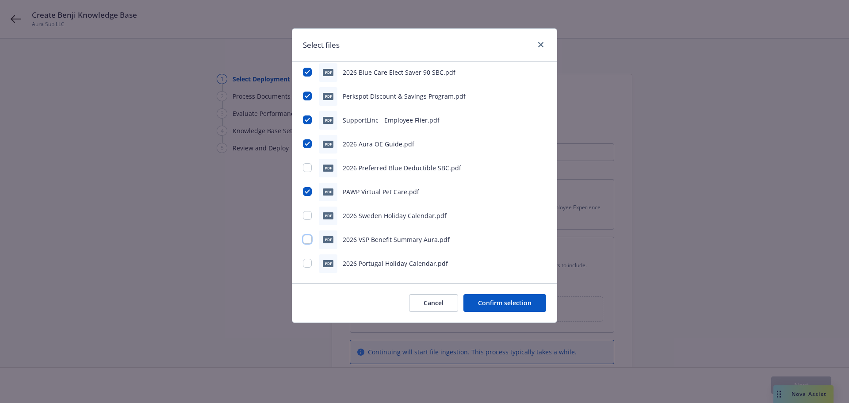
checkbox input "true"
click at [479, 303] on button "Confirm selection" at bounding box center [505, 303] width 83 height 18
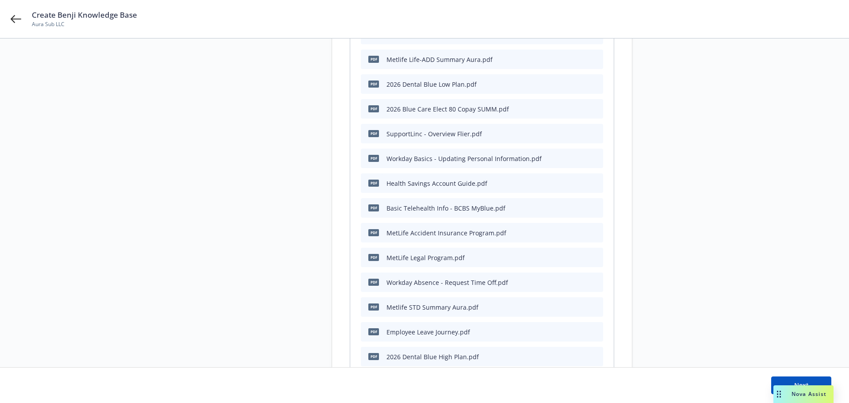
scroll to position [398, 0]
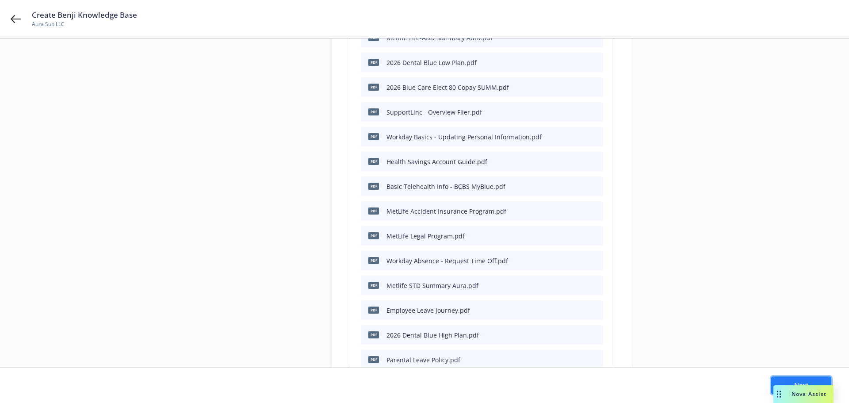
click at [806, 378] on button "Next" at bounding box center [801, 385] width 60 height 18
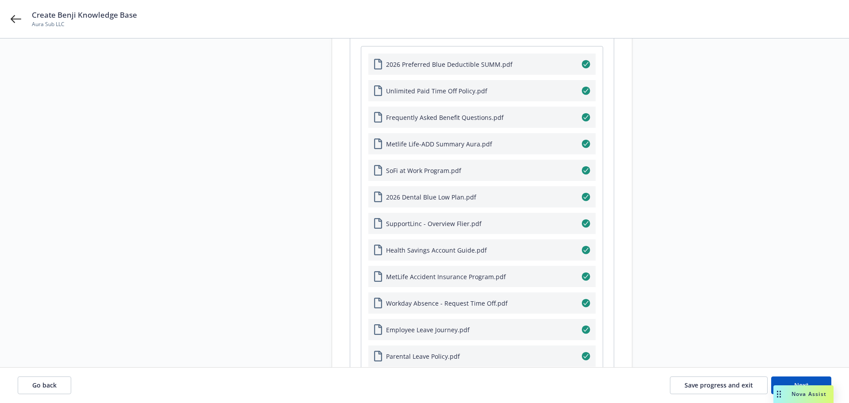
scroll to position [133, 0]
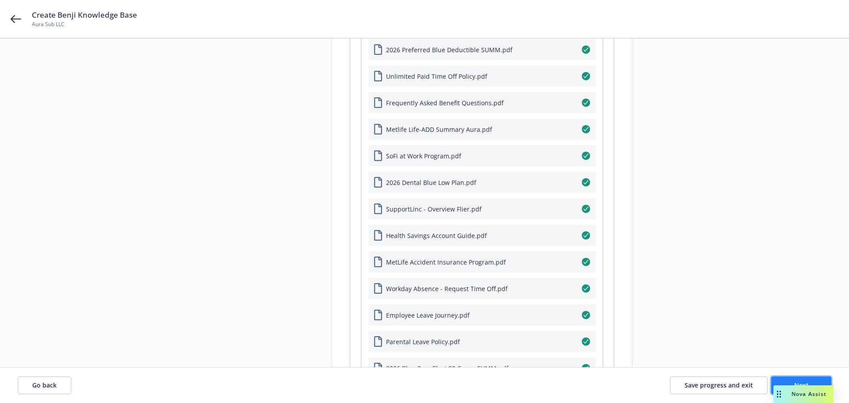
click at [788, 380] on button "Next" at bounding box center [801, 385] width 60 height 18
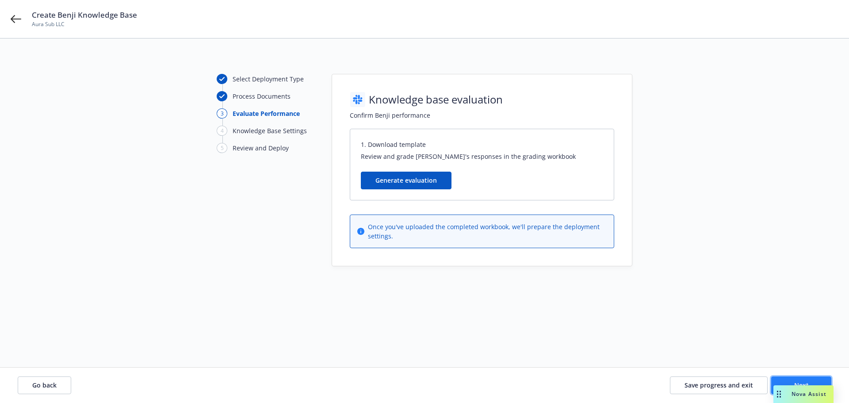
click at [809, 379] on button "Next" at bounding box center [801, 385] width 60 height 18
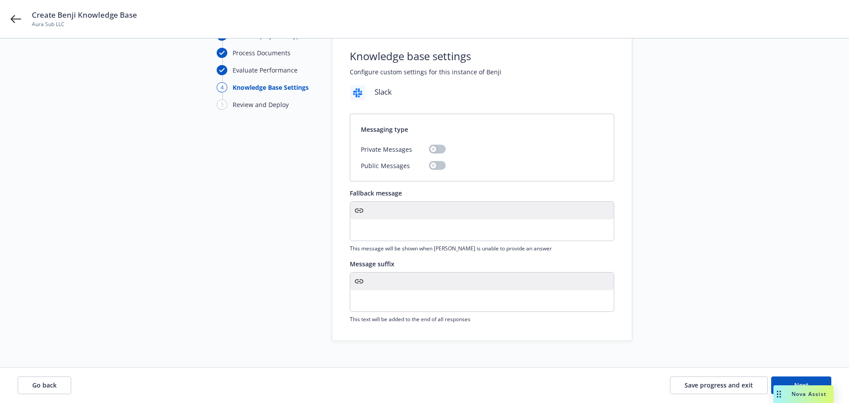
scroll to position [45, 0]
click at [392, 302] on p "editable markdown" at bounding box center [482, 299] width 253 height 11
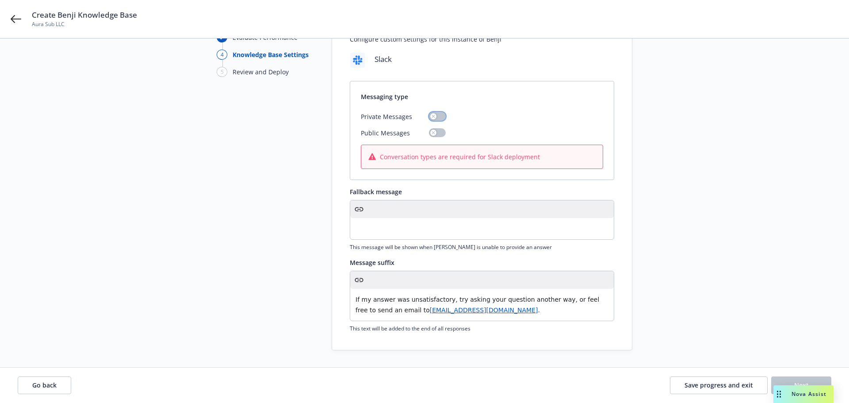
click at [434, 117] on button "button" at bounding box center [437, 116] width 17 height 9
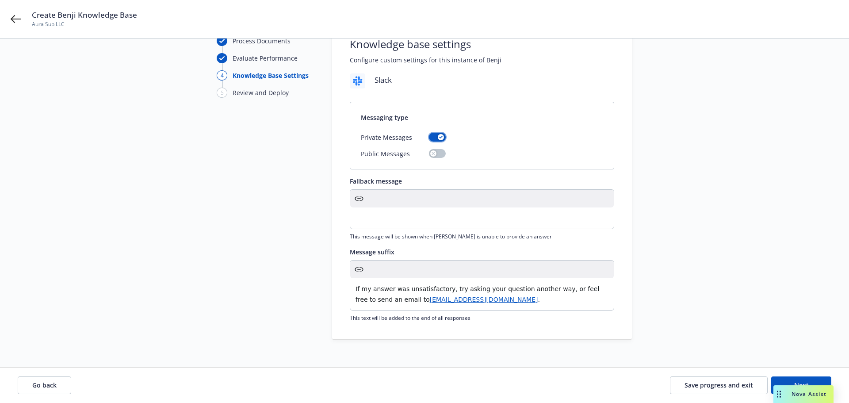
scroll to position [55, 0]
click at [785, 378] on button "Next" at bounding box center [801, 385] width 60 height 18
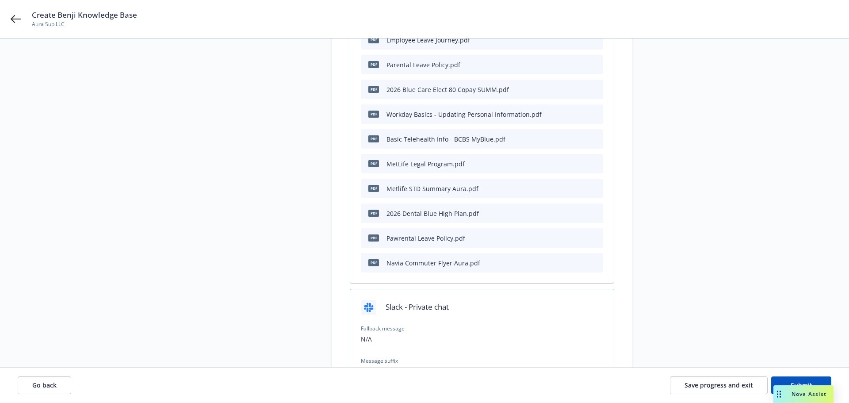
scroll to position [641, 0]
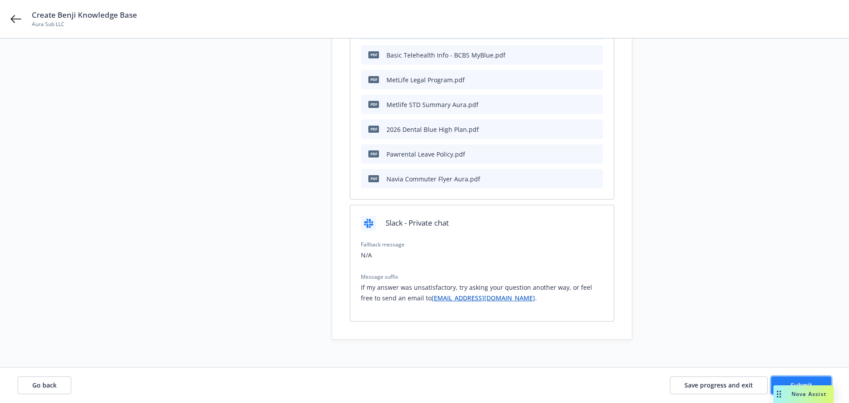
click at [798, 379] on button "Submit" at bounding box center [801, 385] width 60 height 18
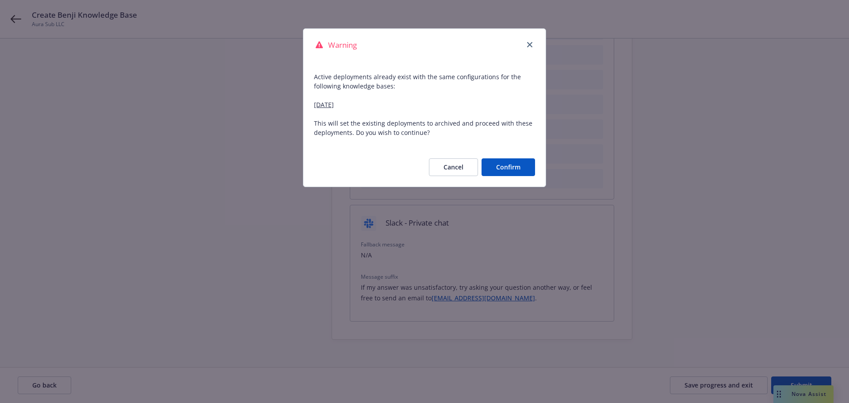
click at [512, 165] on button "Confirm" at bounding box center [509, 167] width 54 height 18
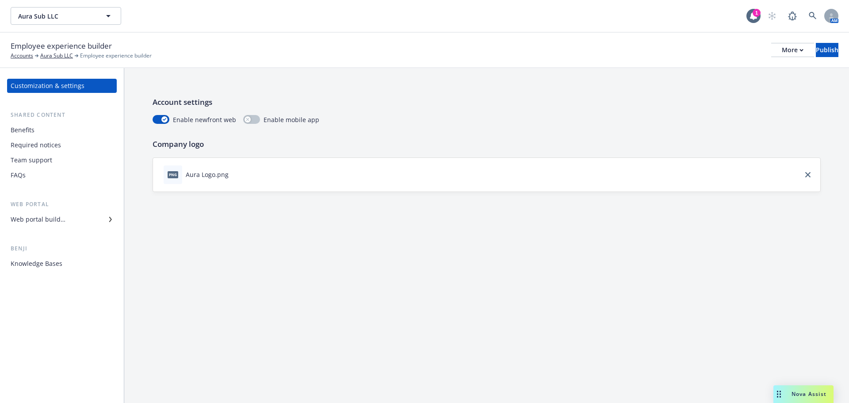
click at [49, 261] on div "Knowledge Bases" at bounding box center [37, 264] width 52 height 14
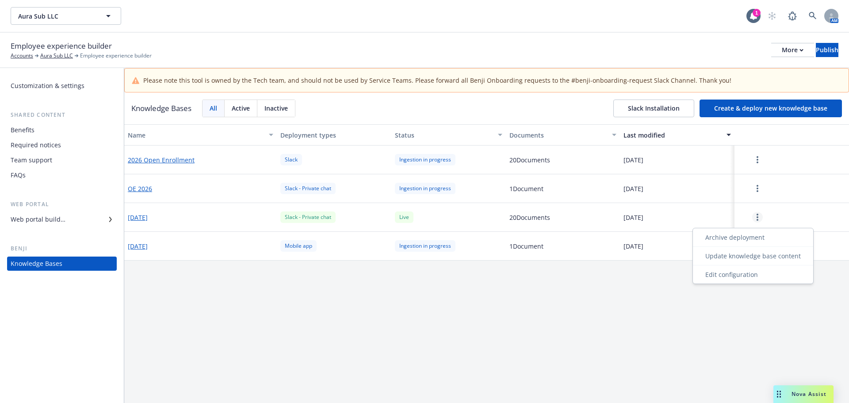
click at [752, 220] on link "more" at bounding box center [757, 217] width 11 height 11
click at [743, 278] on div "Edit configuration" at bounding box center [753, 274] width 117 height 15
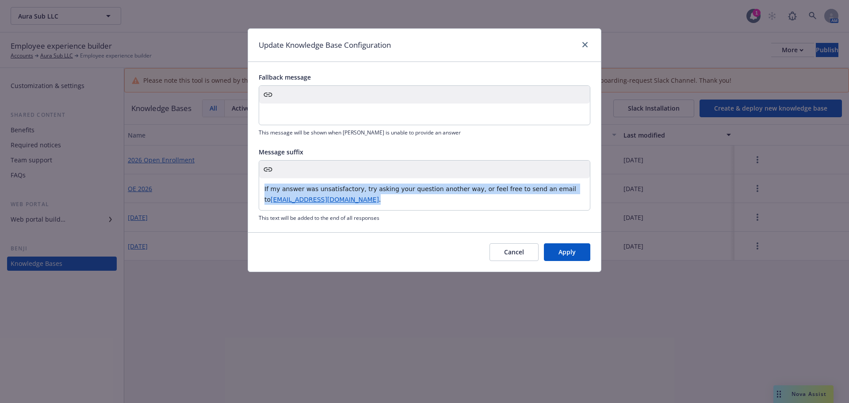
drag, startPoint x: 323, startPoint y: 200, endPoint x: 250, endPoint y: 193, distance: 73.3
click at [250, 193] on div "Fallback message This message will be shown when [PERSON_NAME] is unable to pro…" at bounding box center [424, 147] width 353 height 170
copy p "If my answer was unsatisfactory, try asking your question another way, or feel …"
click at [516, 255] on button "Cancel" at bounding box center [514, 252] width 49 height 18
